Goal: Task Accomplishment & Management: Use online tool/utility

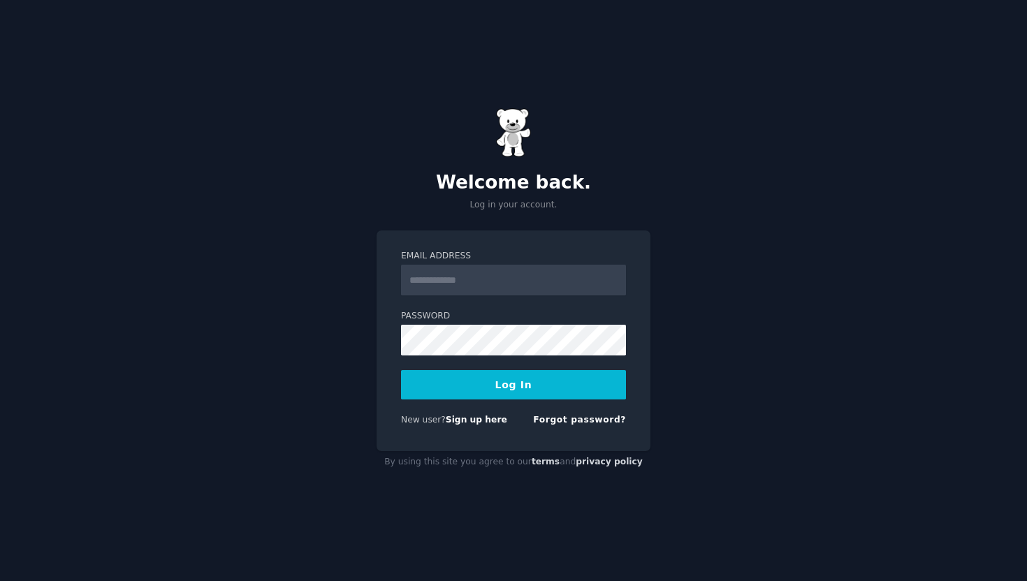
click at [498, 287] on input "Email Address" at bounding box center [513, 280] width 225 height 31
type input "**********"
click at [519, 392] on button "Log In" at bounding box center [513, 384] width 225 height 29
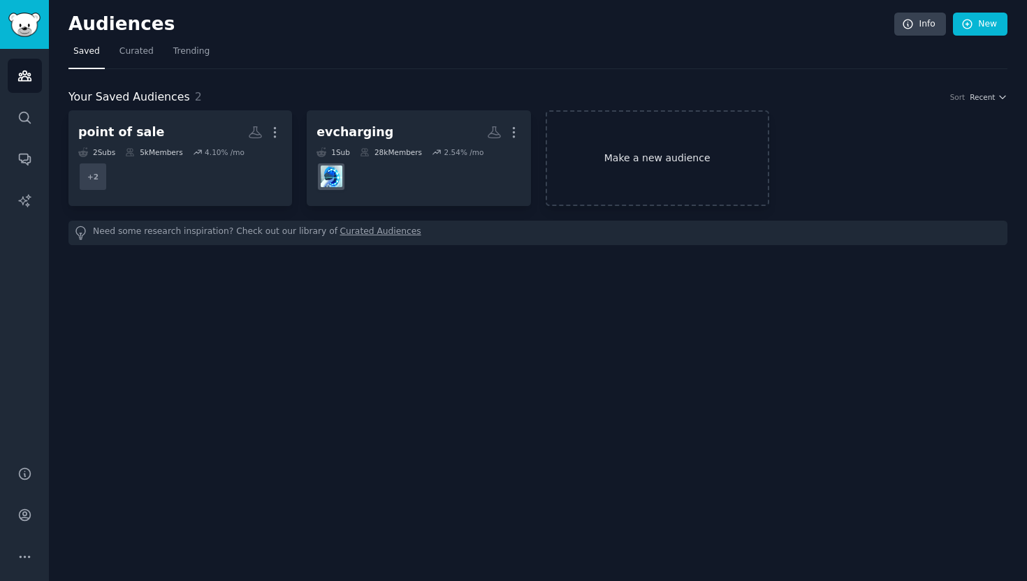
click at [590, 167] on link "Make a new audience" at bounding box center [658, 158] width 224 height 96
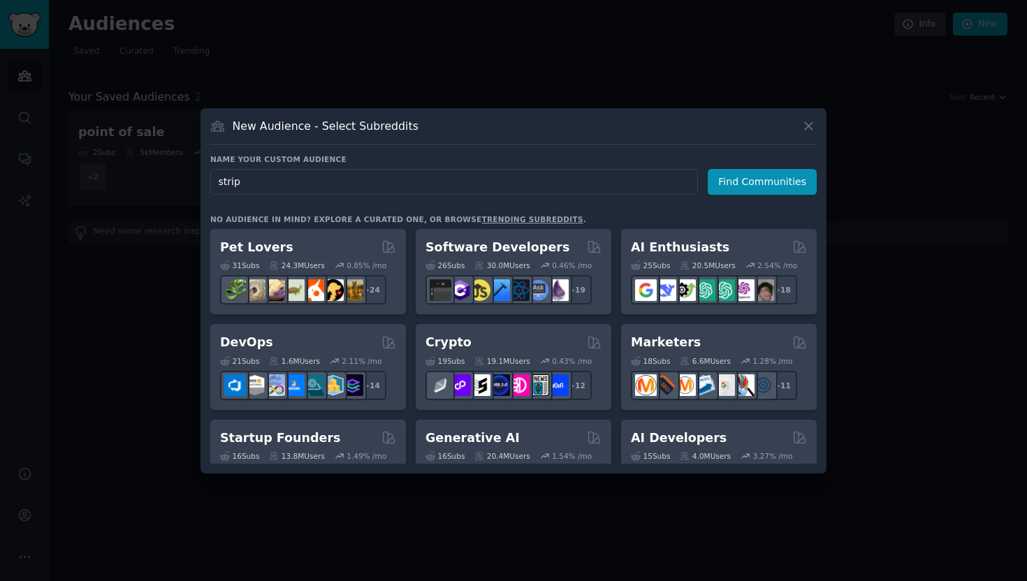
type input "stripe"
click button "Find Communities" at bounding box center [762, 182] width 109 height 26
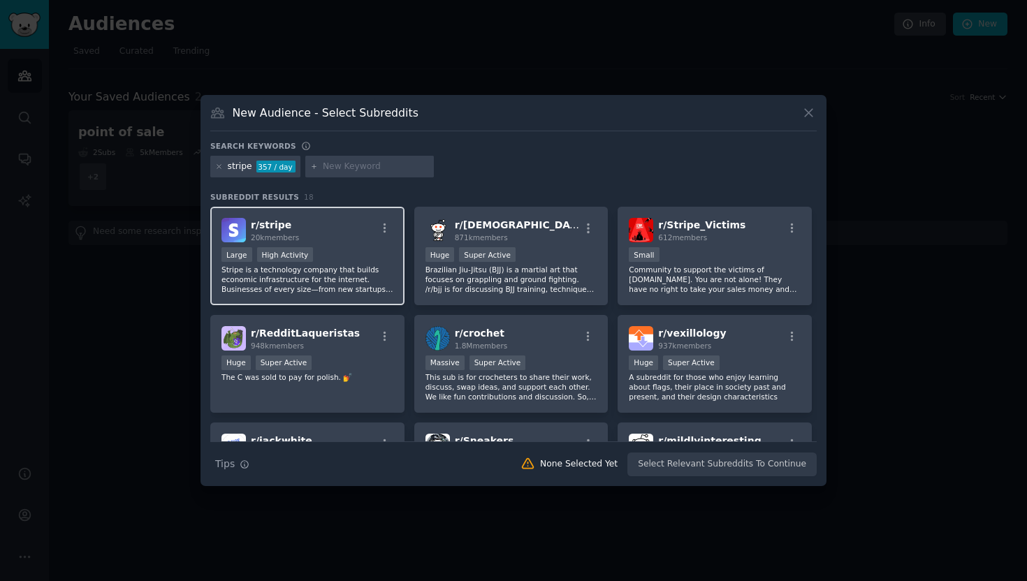
click at [326, 228] on div "r/ stripe 20k members" at bounding box center [307, 230] width 172 height 24
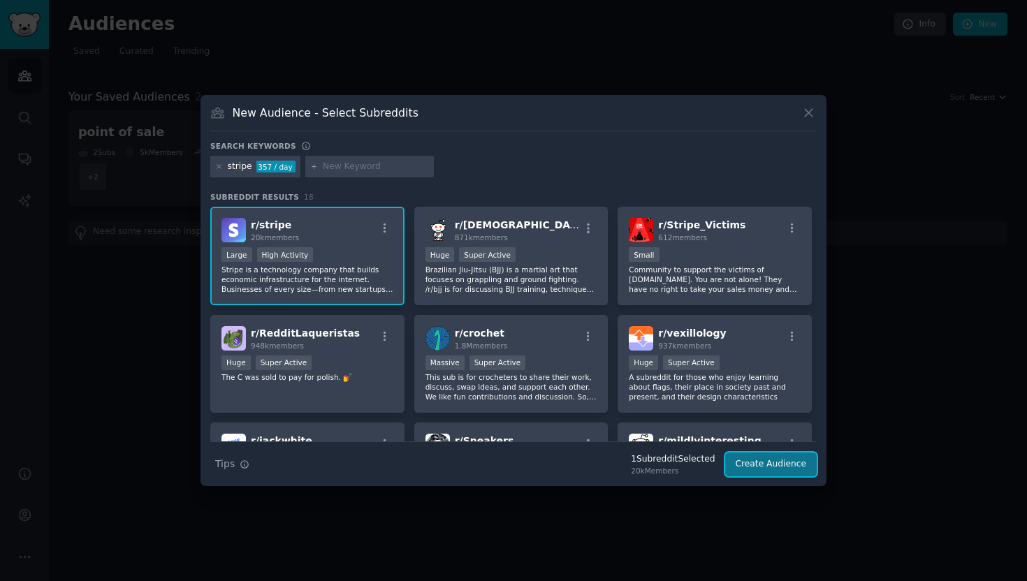
click at [756, 460] on button "Create Audience" at bounding box center [771, 465] width 92 height 24
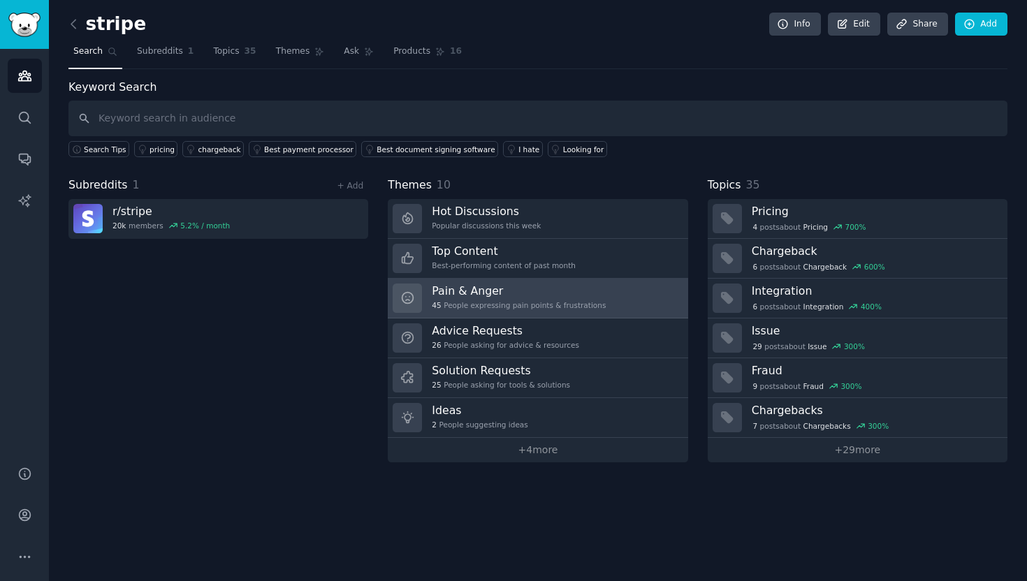
click at [560, 298] on div "Pain & Anger 45 People expressing pain points & frustrations" at bounding box center [519, 298] width 174 height 29
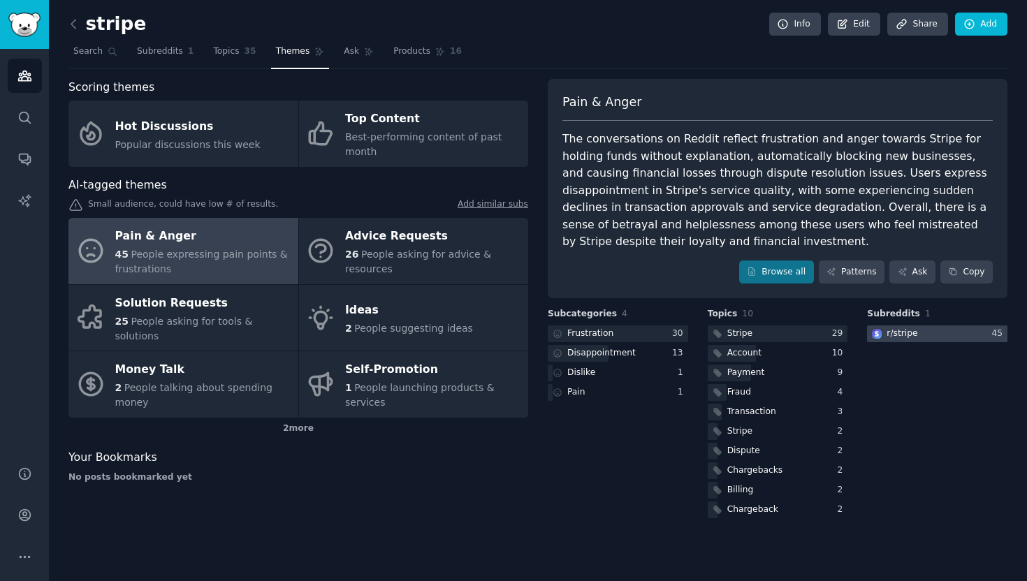
click at [895, 335] on div "r/ stripe" at bounding box center [902, 334] width 31 height 13
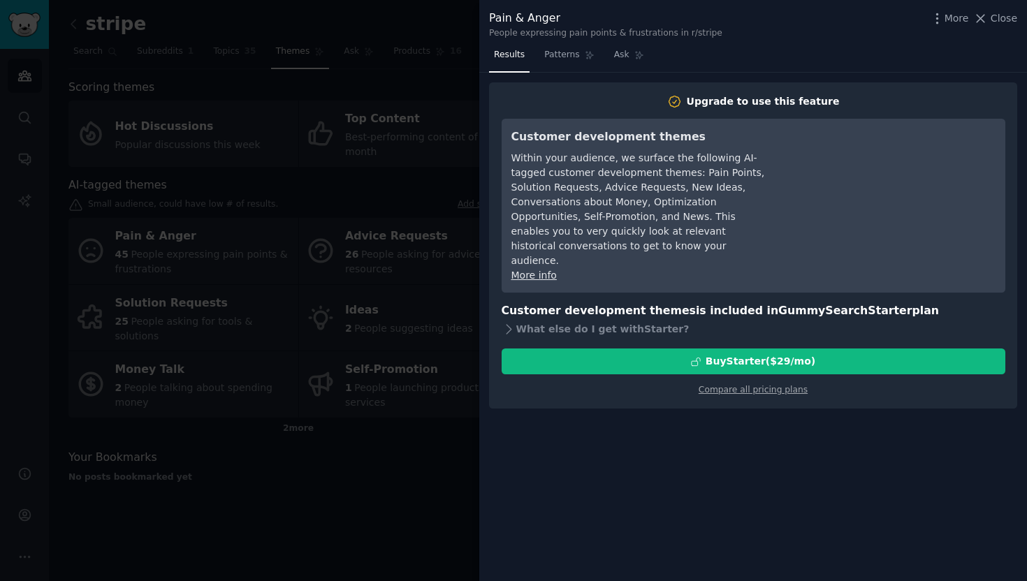
click at [1000, 10] on div "More Close" at bounding box center [973, 18] width 87 height 17
click at [988, 19] on icon at bounding box center [980, 18] width 15 height 15
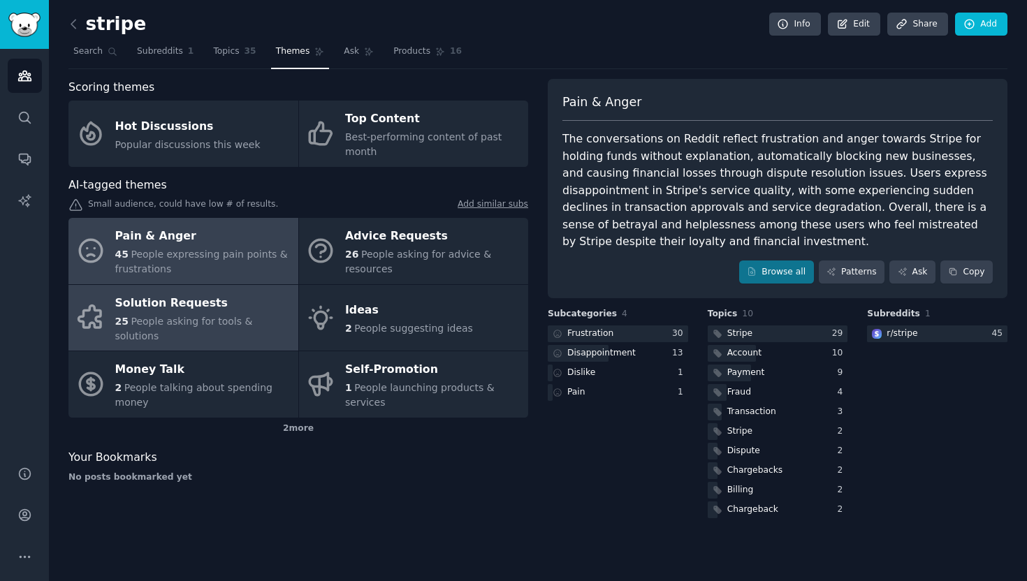
click at [169, 322] on span "People asking for tools & solutions" at bounding box center [184, 329] width 138 height 26
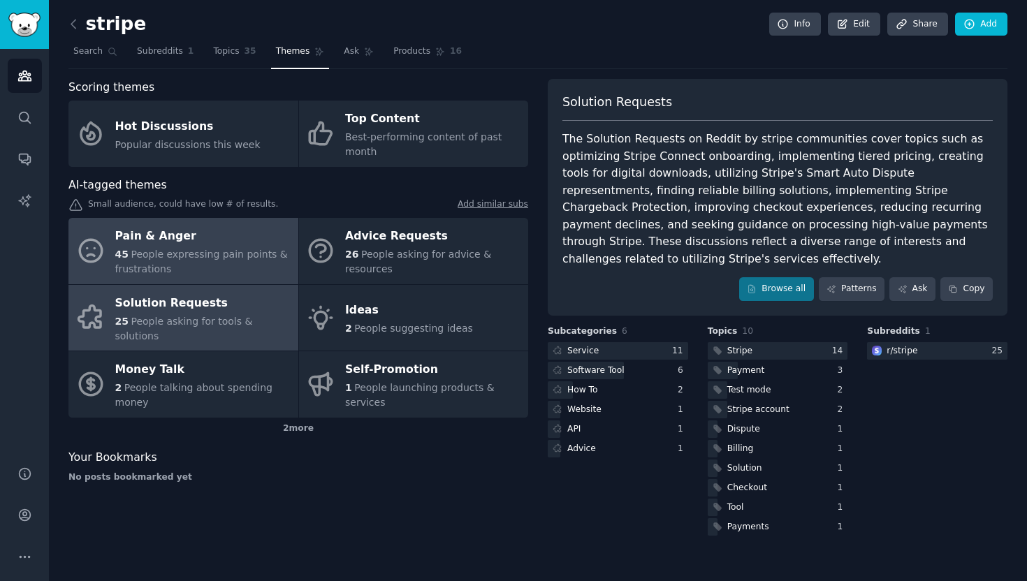
click at [201, 266] on div "45 People expressing pain points & frustrations" at bounding box center [203, 261] width 176 height 29
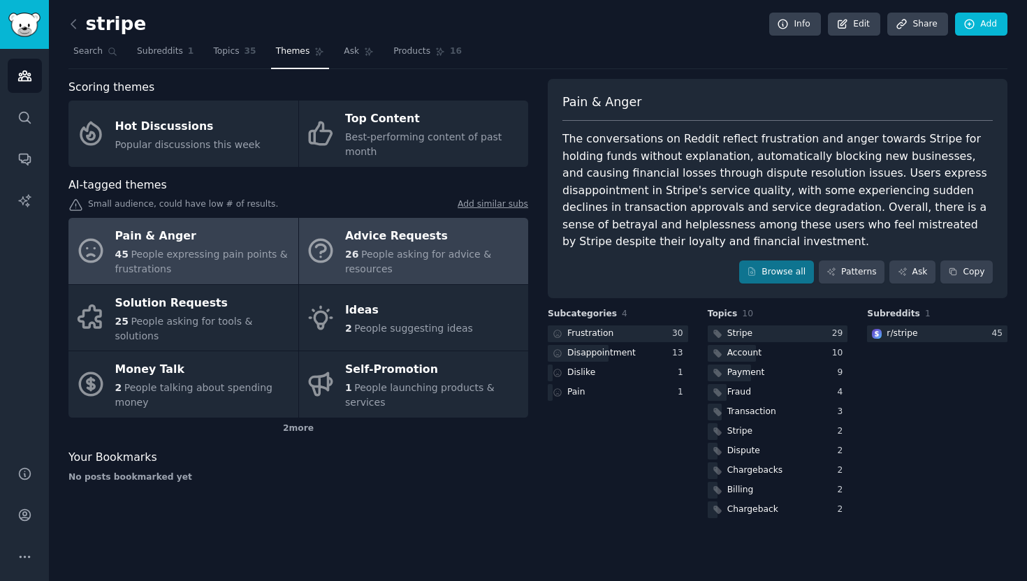
click at [423, 252] on span "People asking for advice & resources" at bounding box center [418, 262] width 146 height 26
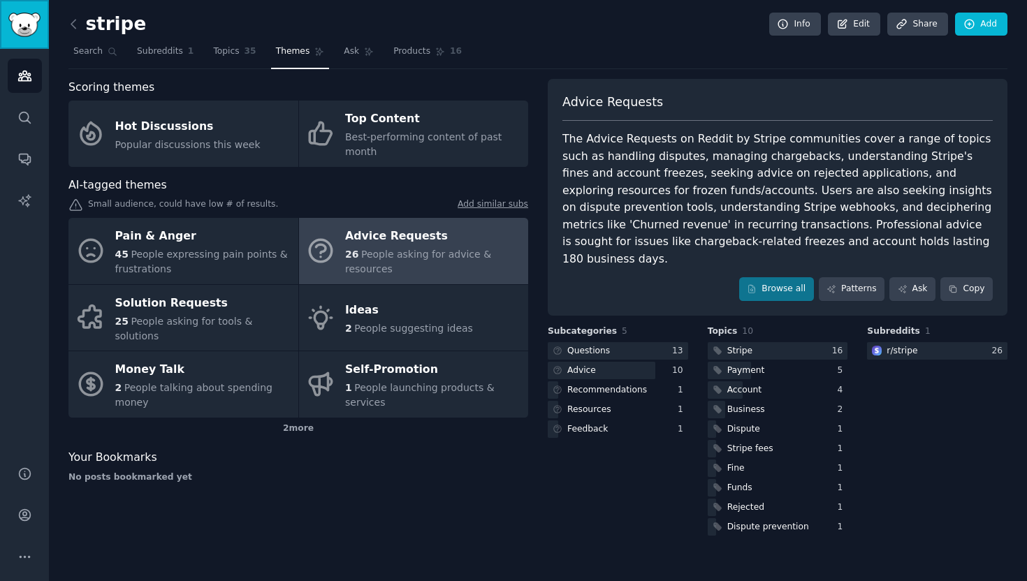
click at [30, 17] on img "Sidebar" at bounding box center [24, 25] width 32 height 24
